Goal: Find specific page/section: Find specific page/section

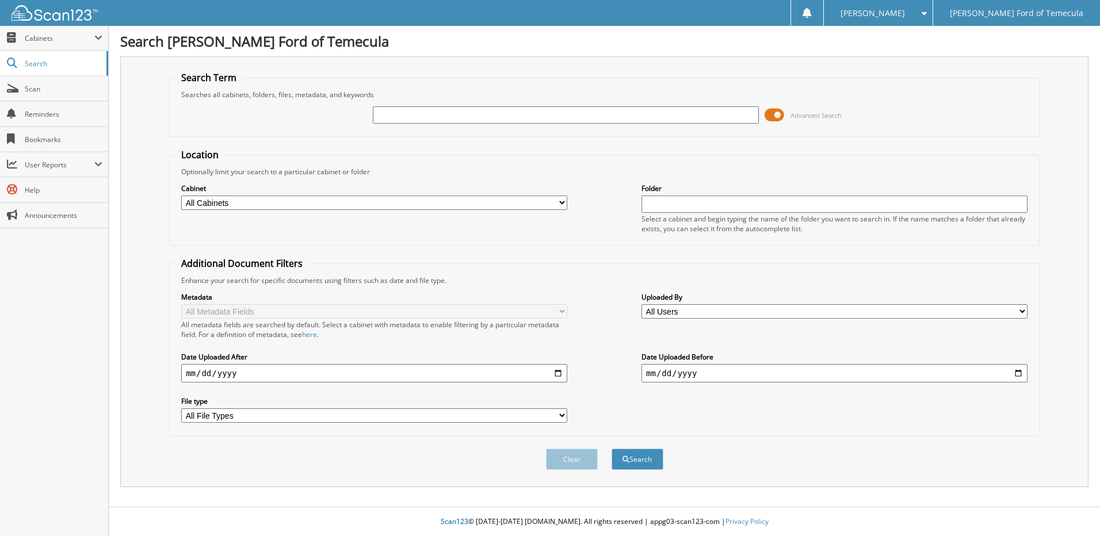
click at [445, 118] on input "text" at bounding box center [566, 114] width 386 height 17
type input "3300763"
click at [657, 459] on button "Search" at bounding box center [637, 459] width 52 height 21
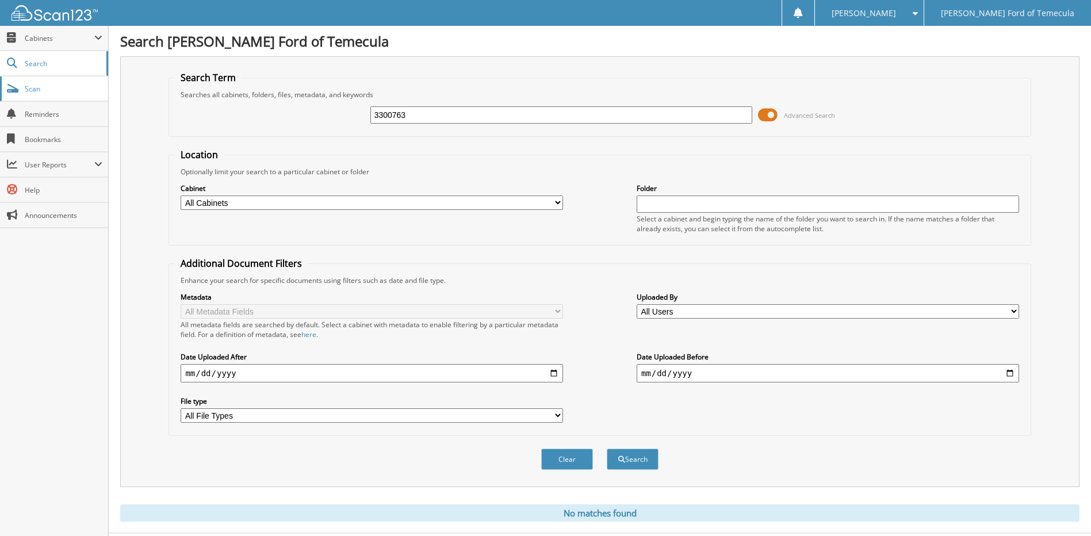
click at [47, 91] on span "Scan" at bounding box center [64, 89] width 78 height 10
